Goal: Check status: Check status

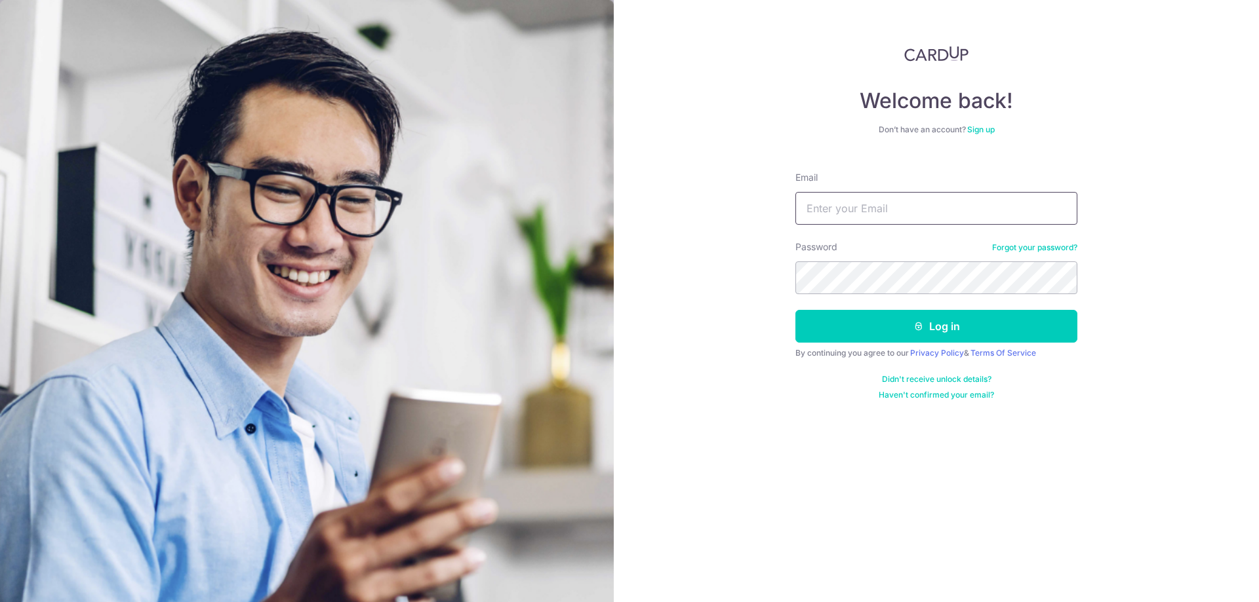
drag, startPoint x: 0, startPoint y: 0, endPoint x: 879, endPoint y: 214, distance: 904.7
click at [879, 214] on input "Email" at bounding box center [936, 208] width 282 height 33
type input "[EMAIL_ADDRESS][DOMAIN_NAME]"
click at [933, 322] on button "Log in" at bounding box center [936, 326] width 282 height 33
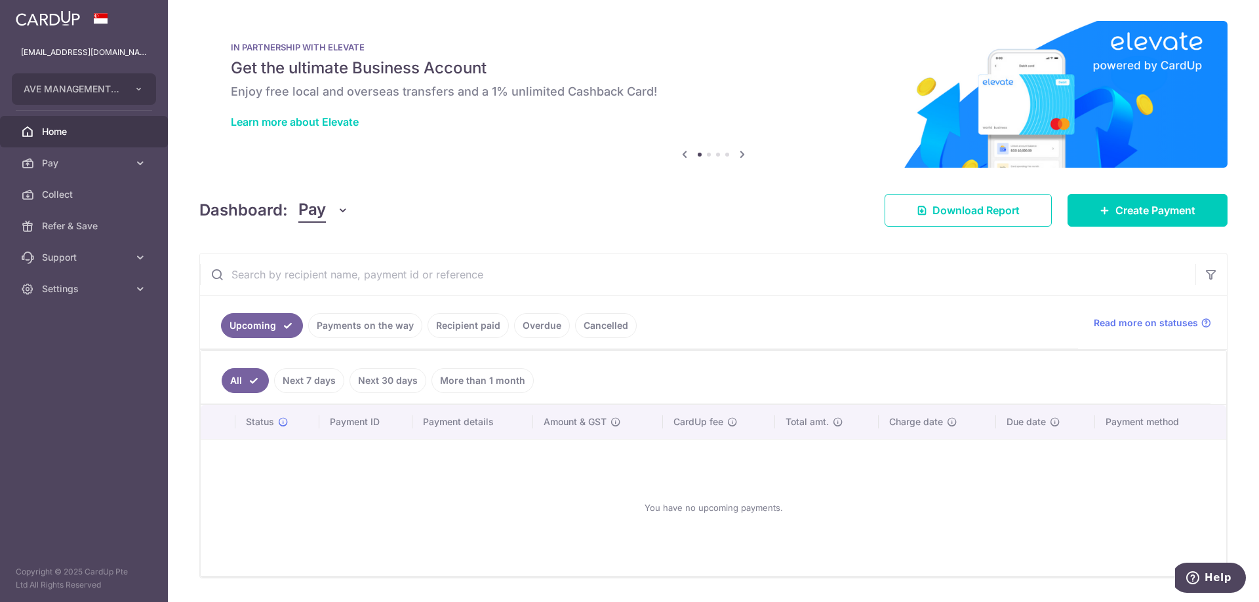
click at [481, 327] on link "Recipient paid" at bounding box center [467, 325] width 81 height 25
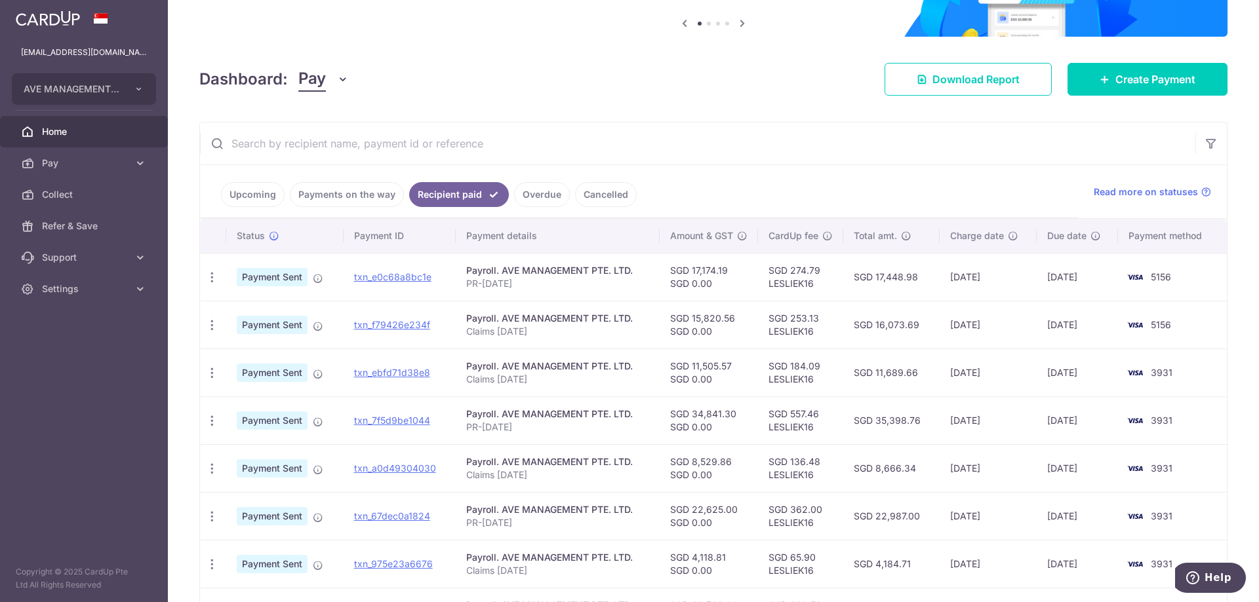
scroll to position [197, 0]
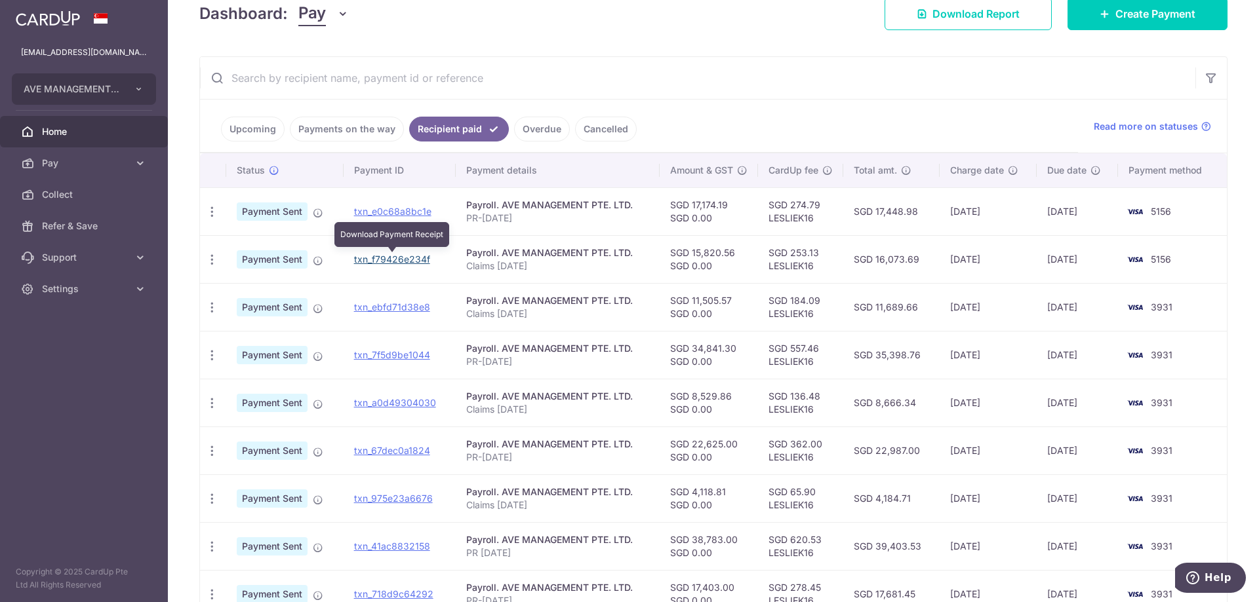
click at [386, 260] on link "txn_f79426e234f" at bounding box center [392, 259] width 76 height 11
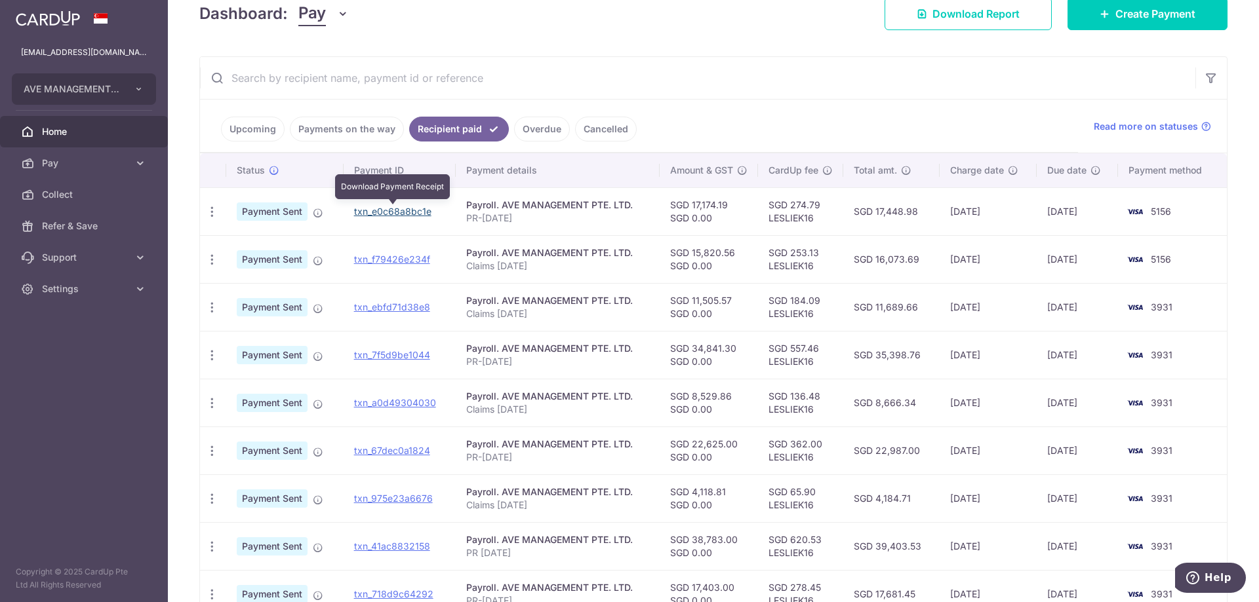
click at [410, 213] on link "txn_e0c68a8bc1e" at bounding box center [392, 211] width 77 height 11
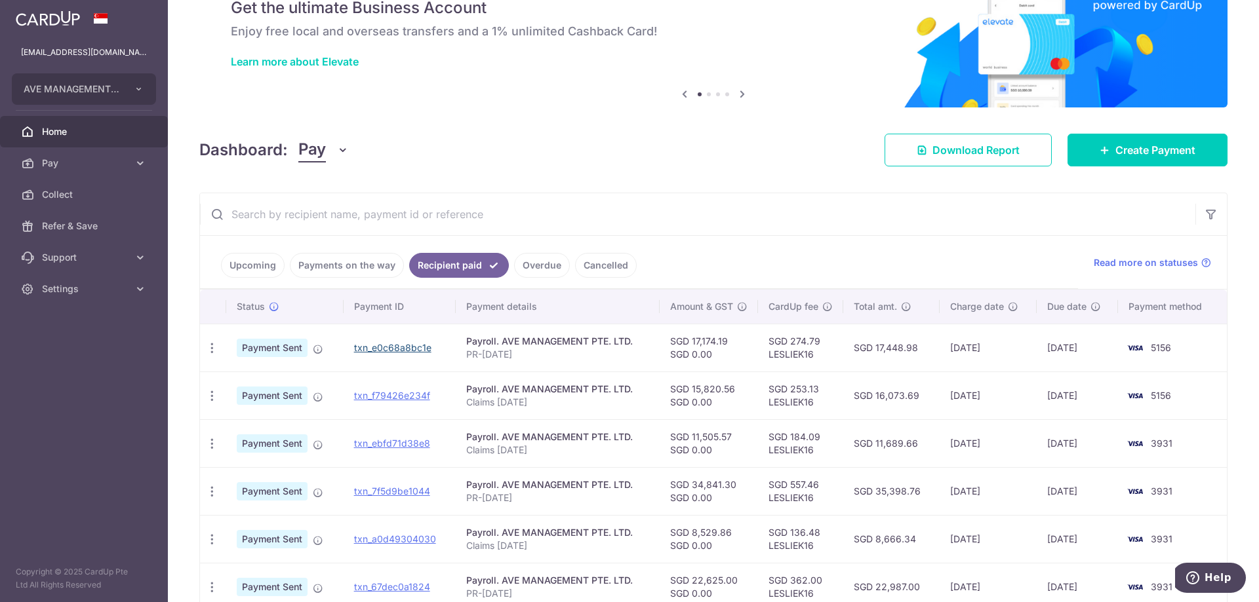
scroll to position [0, 0]
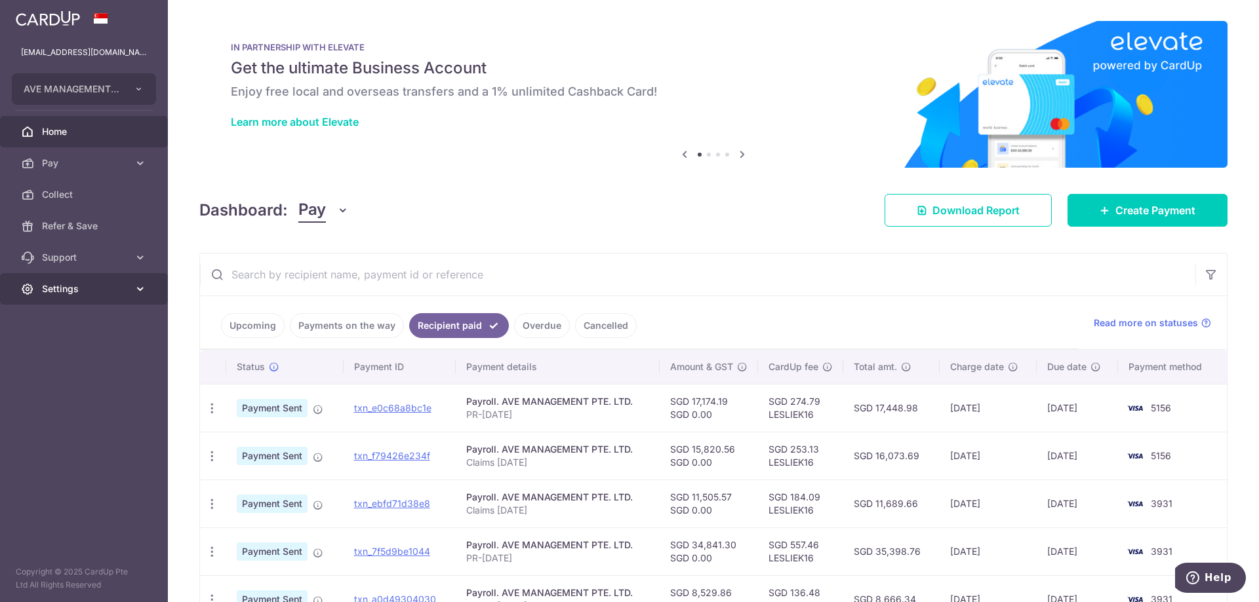
click at [140, 288] on icon at bounding box center [140, 289] width 13 height 13
click at [104, 351] on span "Logout" at bounding box center [85, 351] width 87 height 13
